Goal: Information Seeking & Learning: Learn about a topic

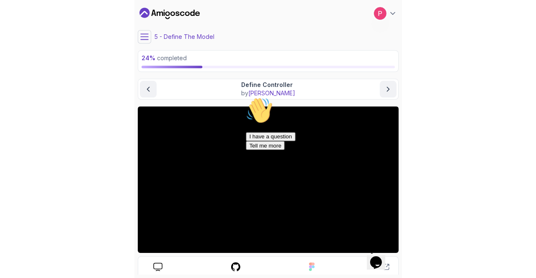
scroll to position [49, 0]
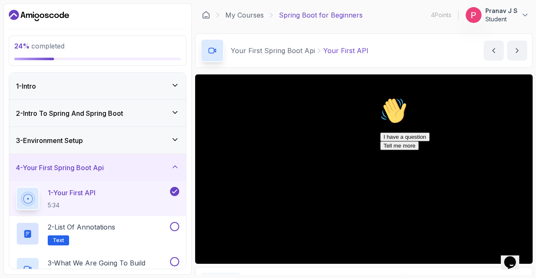
scroll to position [84, 0]
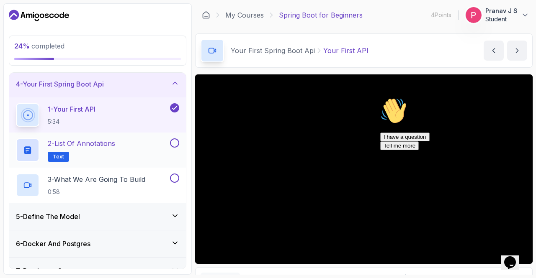
click at [174, 141] on button at bounding box center [174, 143] width 9 height 9
click at [175, 181] on button at bounding box center [174, 178] width 9 height 9
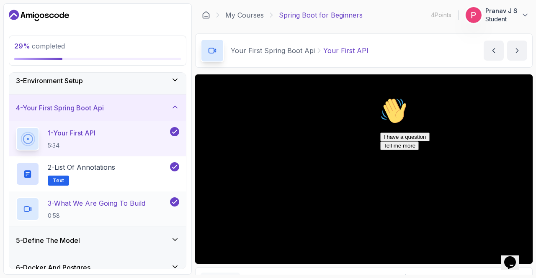
scroll to position [42, 0]
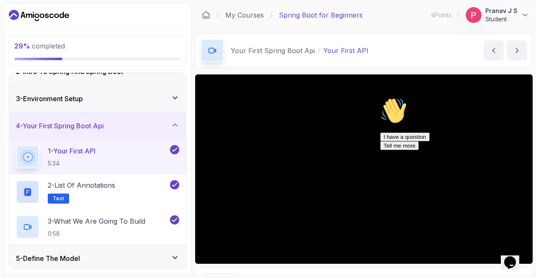
click at [175, 131] on div "4 - Your First Spring Boot Api" at bounding box center [97, 126] width 177 height 27
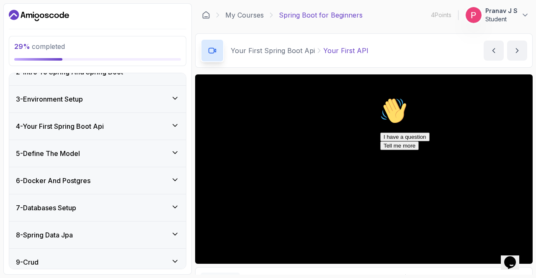
click at [170, 160] on div "5 - Define The Model" at bounding box center [97, 153] width 177 height 27
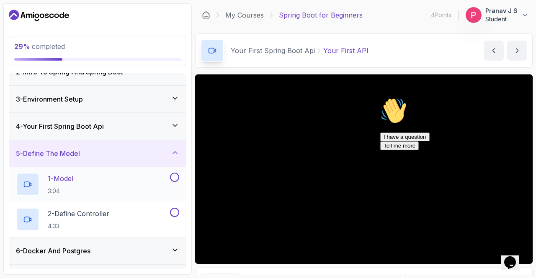
click at [81, 178] on div "1 - Model 3:04" at bounding box center [92, 184] width 152 height 23
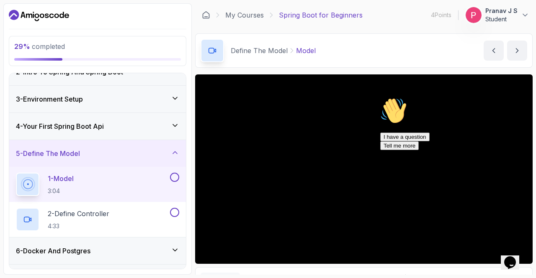
click at [267, 98] on icon "Chat attention grabber" at bounding box center [380, 98] width 0 height 0
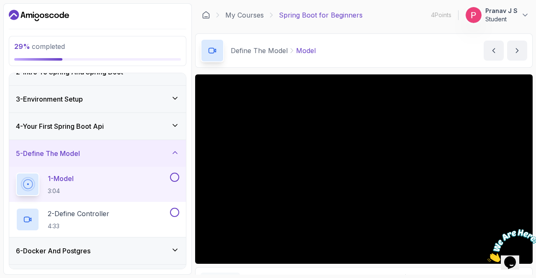
click at [180, 175] on div "1 - Model 3:04" at bounding box center [97, 184] width 177 height 35
click at [176, 178] on button at bounding box center [174, 177] width 9 height 9
click at [109, 209] on p "2 - Define Controller" at bounding box center [79, 214] width 62 height 10
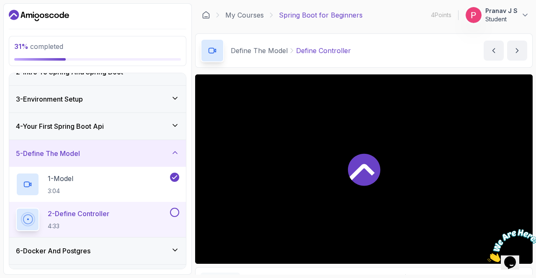
click at [175, 152] on icon at bounding box center [175, 153] width 4 height 2
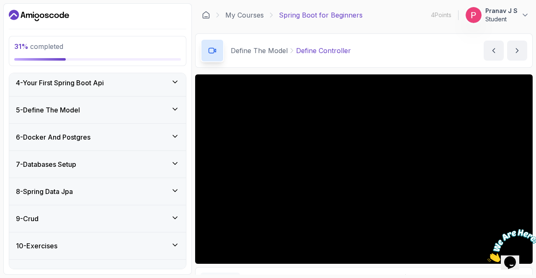
scroll to position [2, 0]
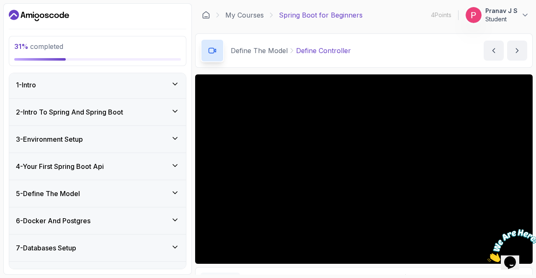
click at [175, 189] on icon at bounding box center [175, 193] width 8 height 8
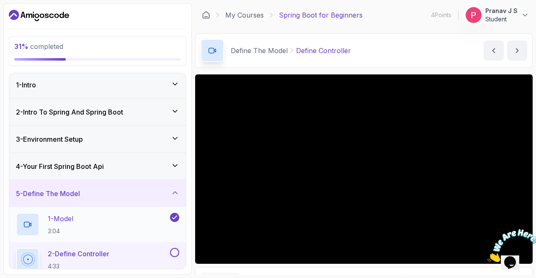
click at [88, 215] on div "1 - Model 3:04" at bounding box center [92, 224] width 152 height 23
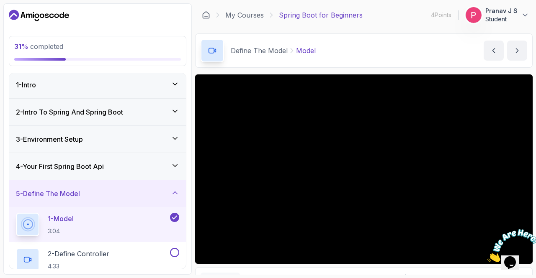
scroll to position [85, 0]
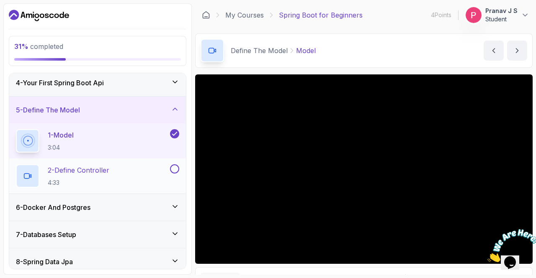
click at [124, 169] on div "2 - Define Controller 4:33" at bounding box center [92, 176] width 152 height 23
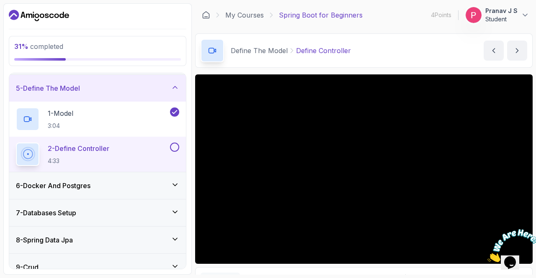
scroll to position [72, 0]
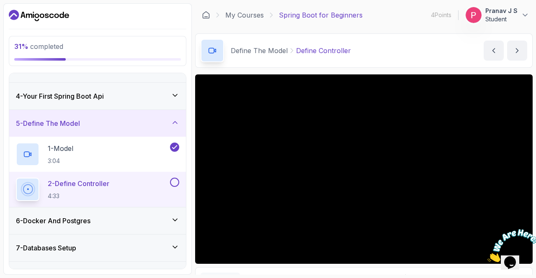
click at [267, 254] on img at bounding box center [513, 245] width 52 height 33
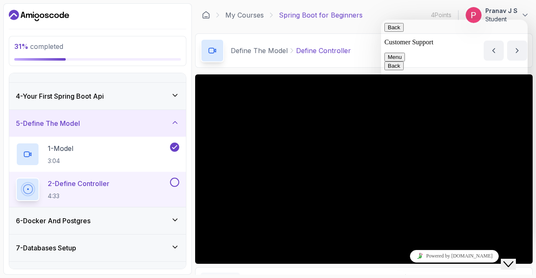
click at [267, 53] on button "Menu" at bounding box center [394, 57] width 21 height 9
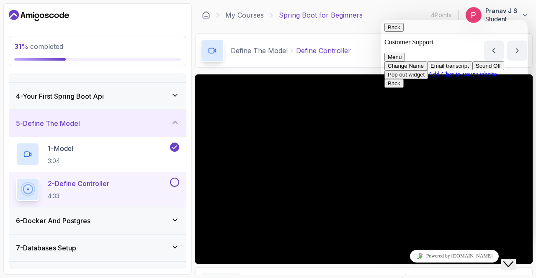
click at [267, 79] on button "Pop out widget" at bounding box center [406, 74] width 44 height 9
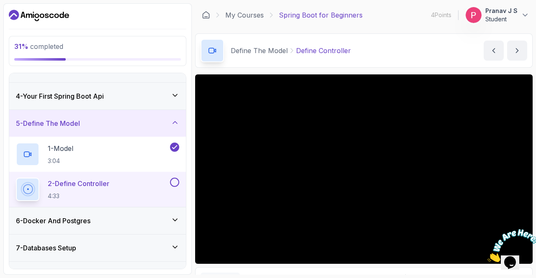
click at [267, 256] on img at bounding box center [513, 245] width 52 height 33
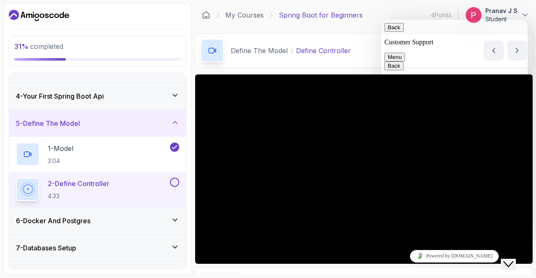
drag, startPoint x: 527, startPoint y: 275, endPoint x: 510, endPoint y: 256, distance: 25.2
click at [267, 262] on icon "Chat widget" at bounding box center [508, 265] width 10 height 6
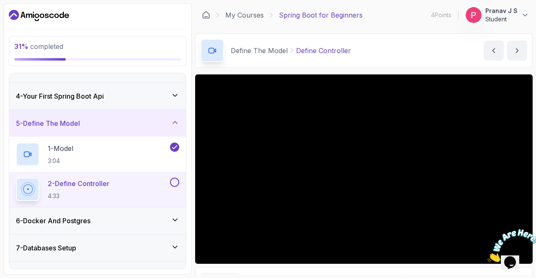
click at [267, 257] on icon "Close" at bounding box center [487, 260] width 0 height 7
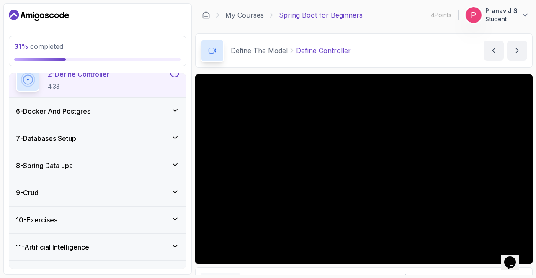
scroll to position [198, 0]
